Goal: Task Accomplishment & Management: Use online tool/utility

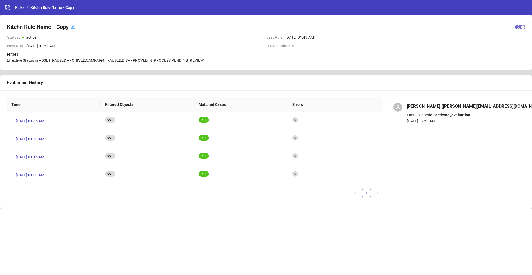
click at [523, 27] on div "button" at bounding box center [522, 26] width 3 height 3
click at [34, 174] on span "Aug 18, 01:00 AM" at bounding box center [30, 175] width 29 height 6
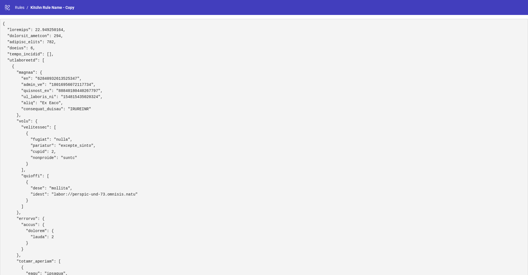
scroll to position [50, 0]
